Goal: Download file/media

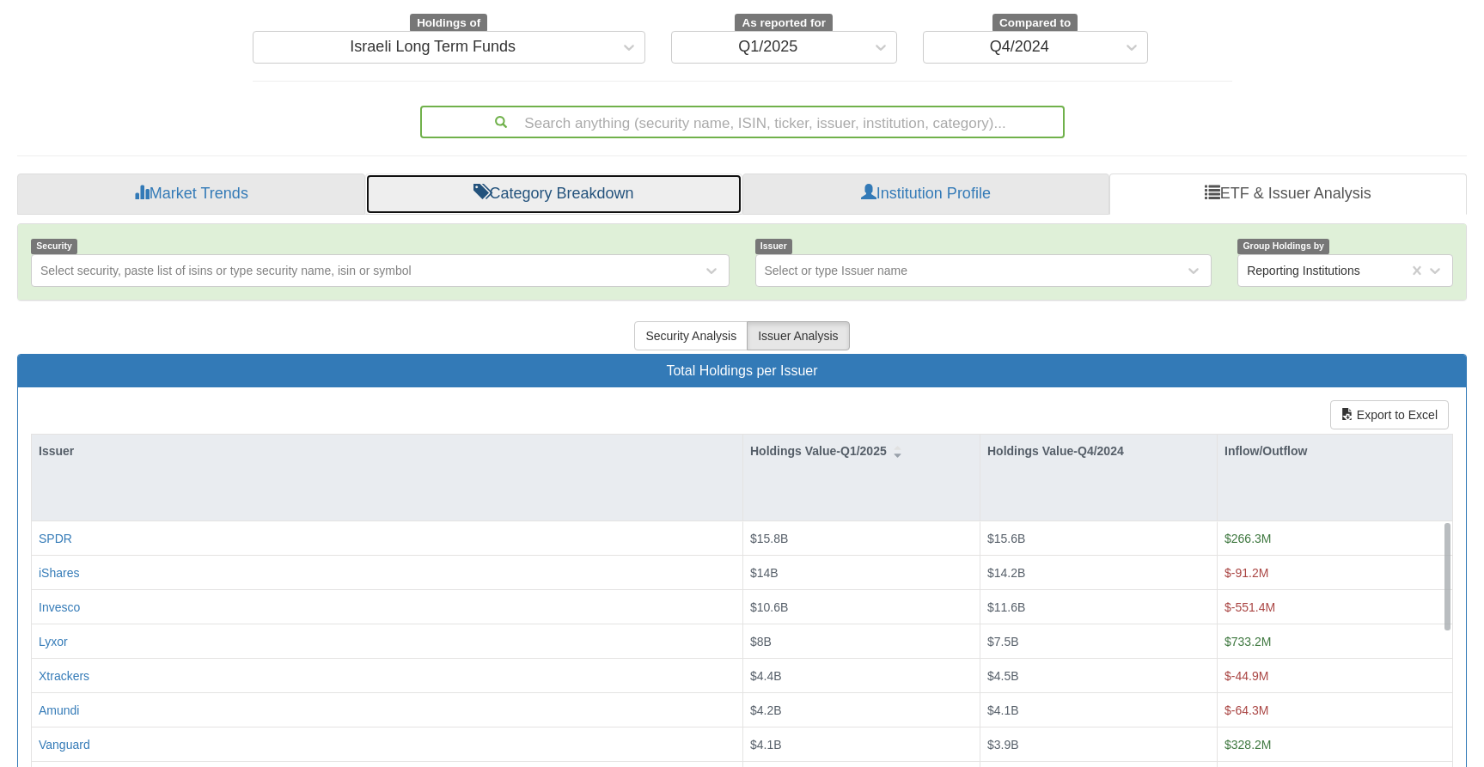
click at [577, 174] on link "Category Breakdown" at bounding box center [553, 194] width 377 height 41
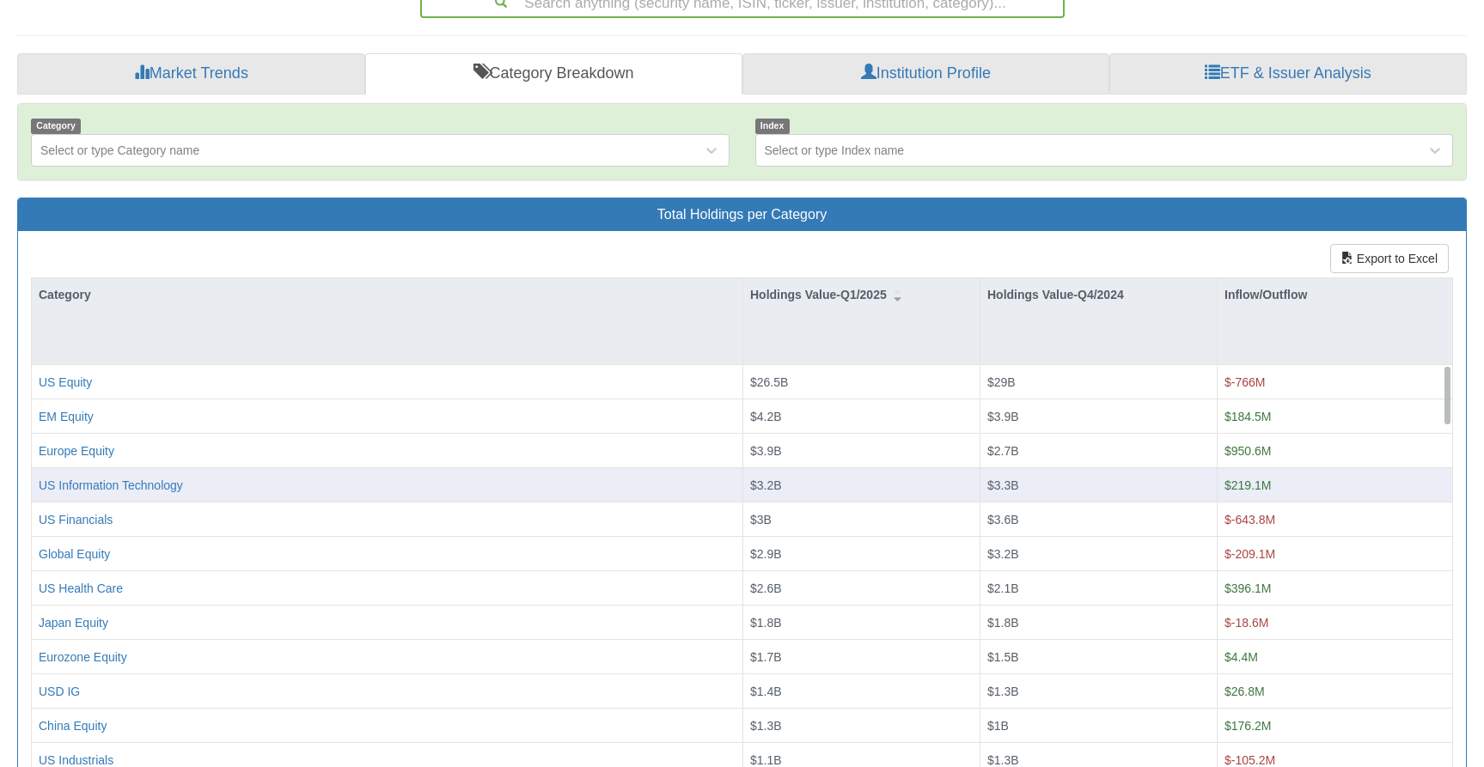
scroll to position [310, 0]
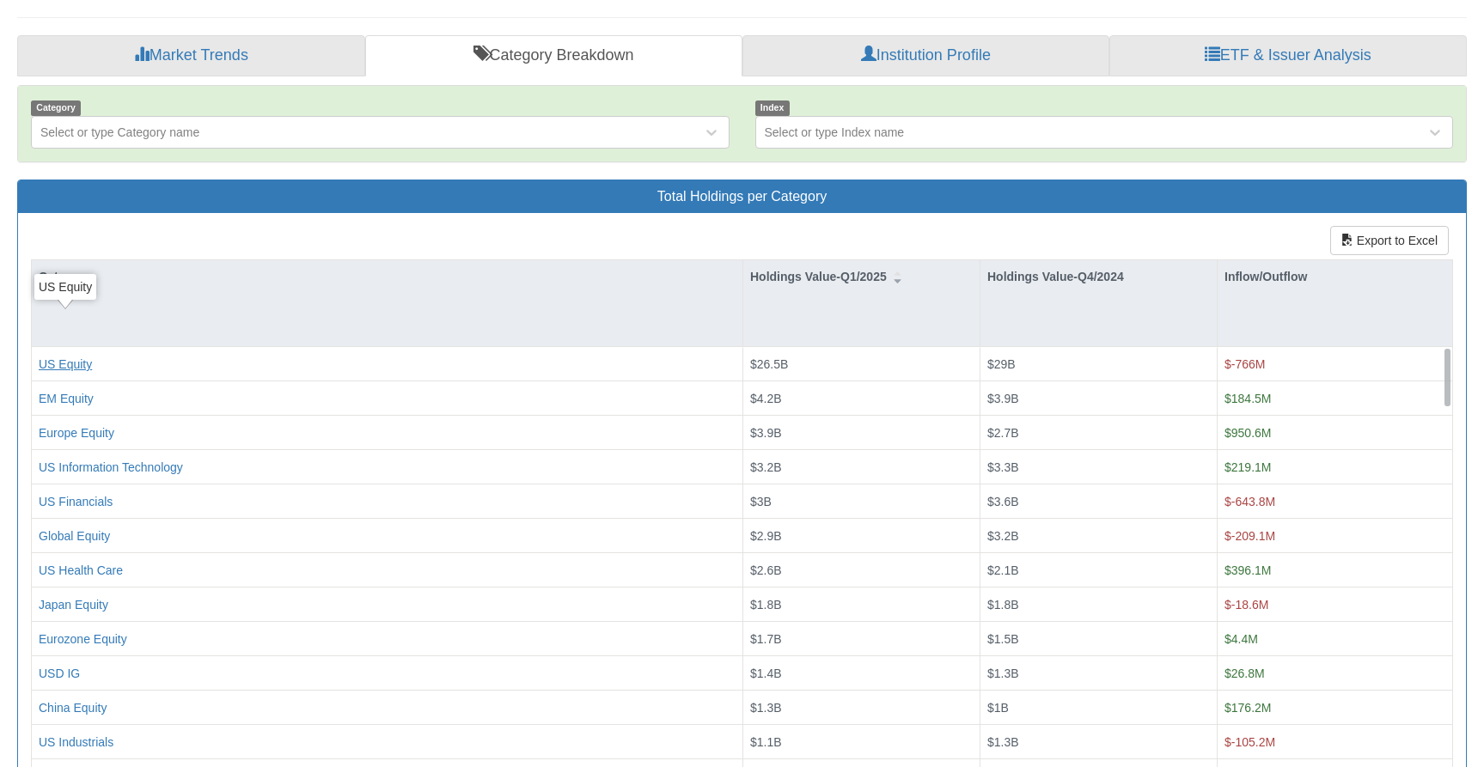
click at [65, 356] on div "US Equity" at bounding box center [65, 364] width 53 height 17
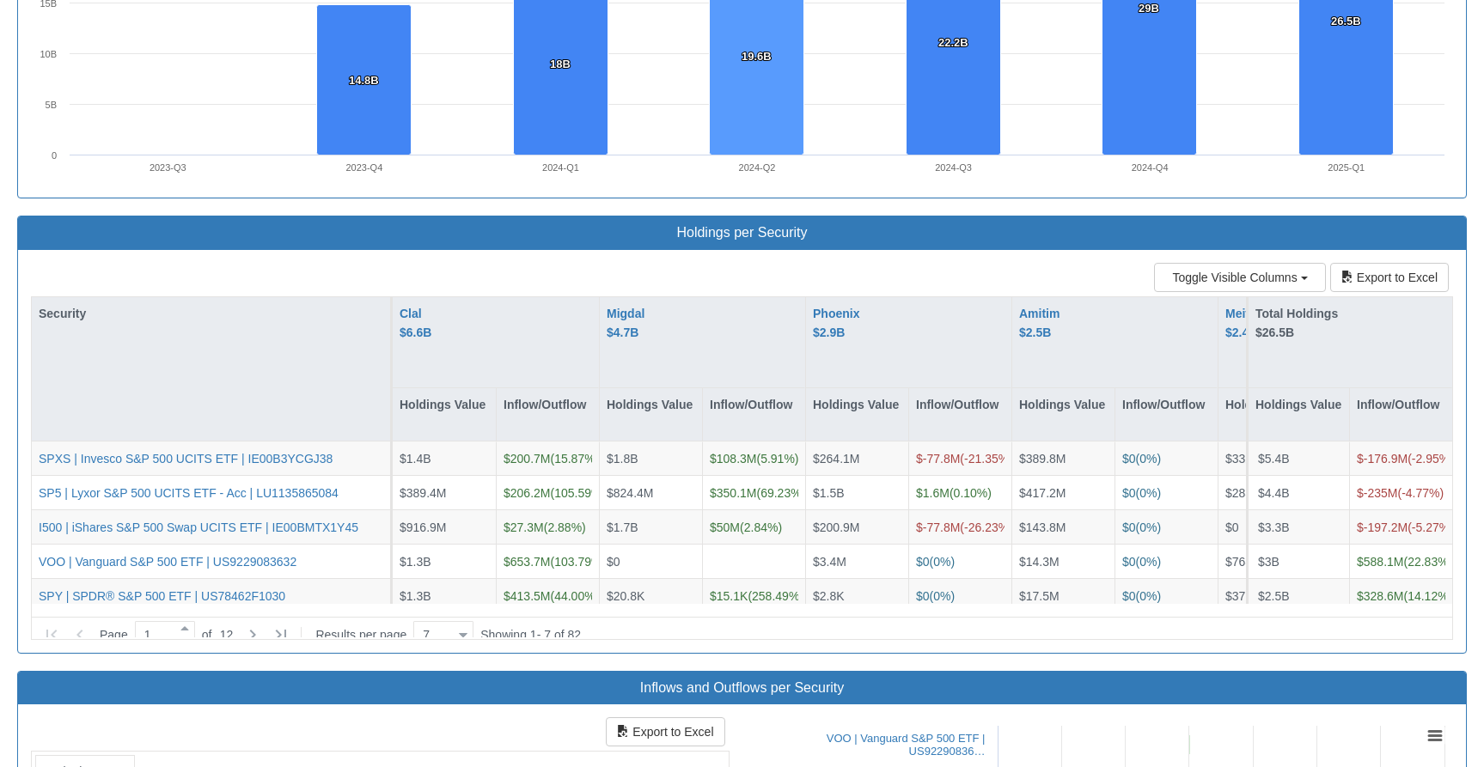
scroll to position [1289, 0]
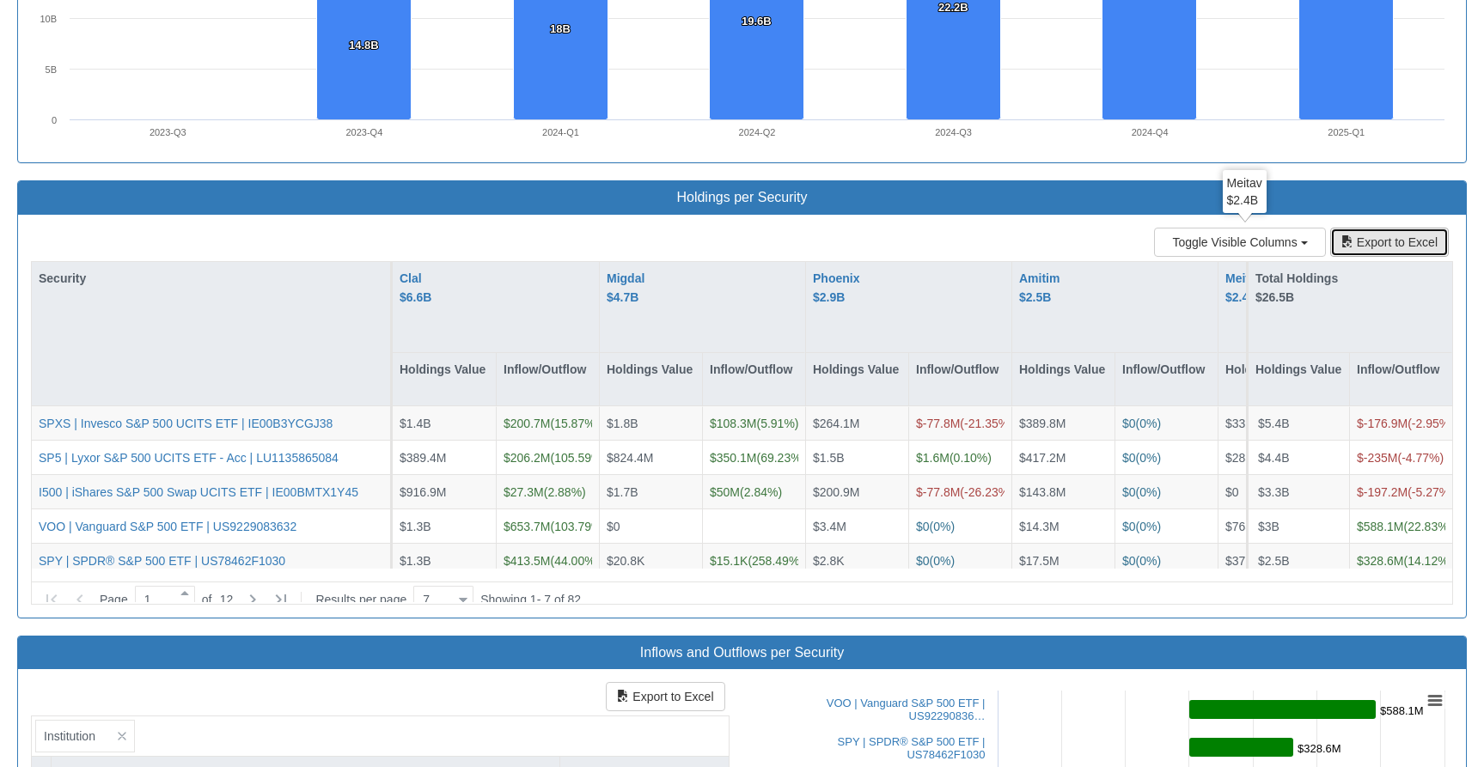
click at [1394, 228] on button "Export to Excel" at bounding box center [1389, 242] width 119 height 29
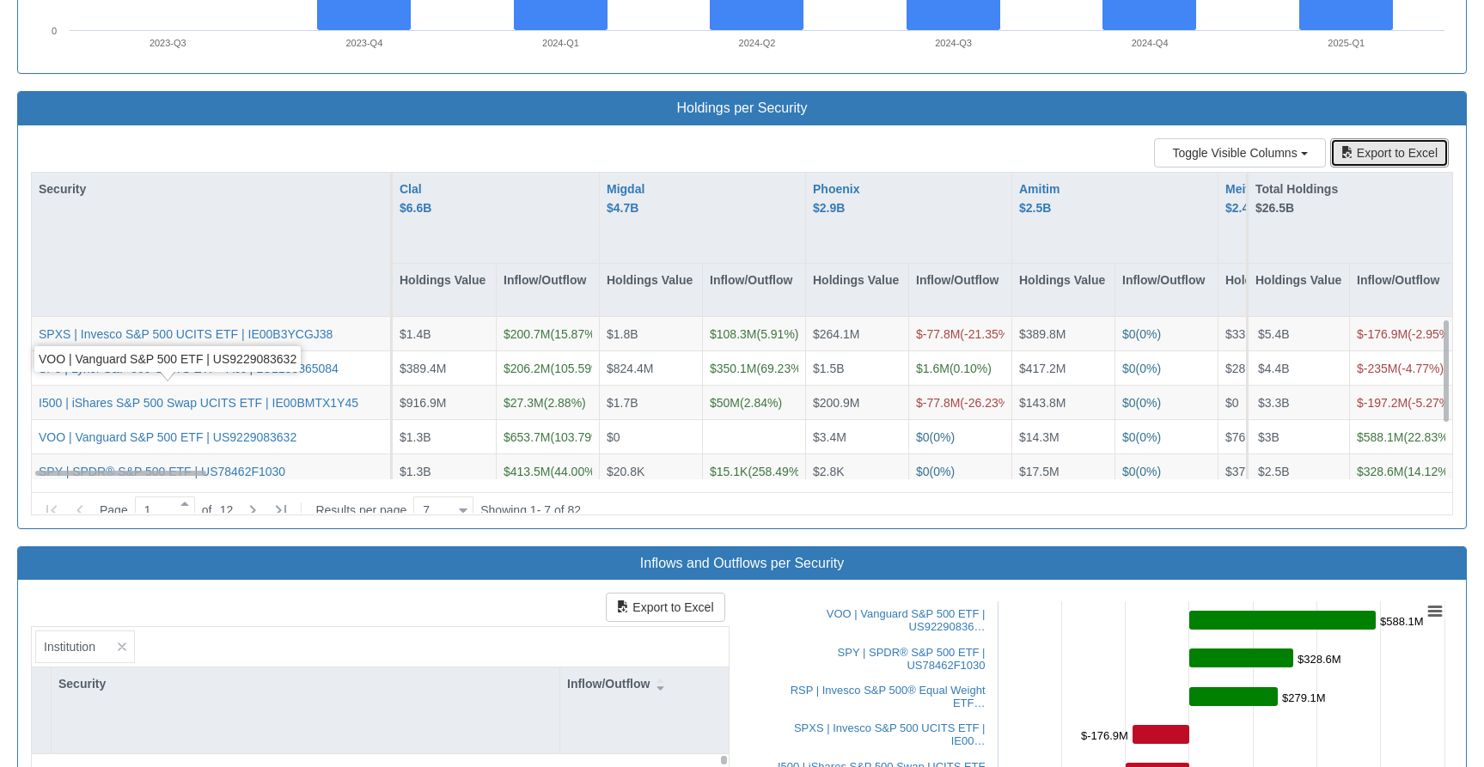
scroll to position [1117, 0]
